Goal: Browse casually

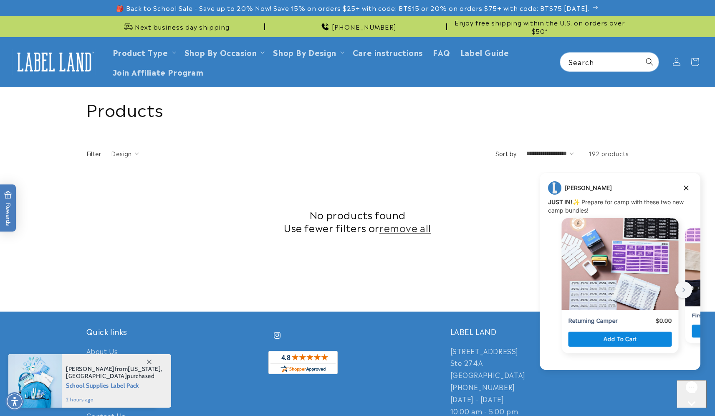
scroll to position [226, 0]
